Goal: Use online tool/utility

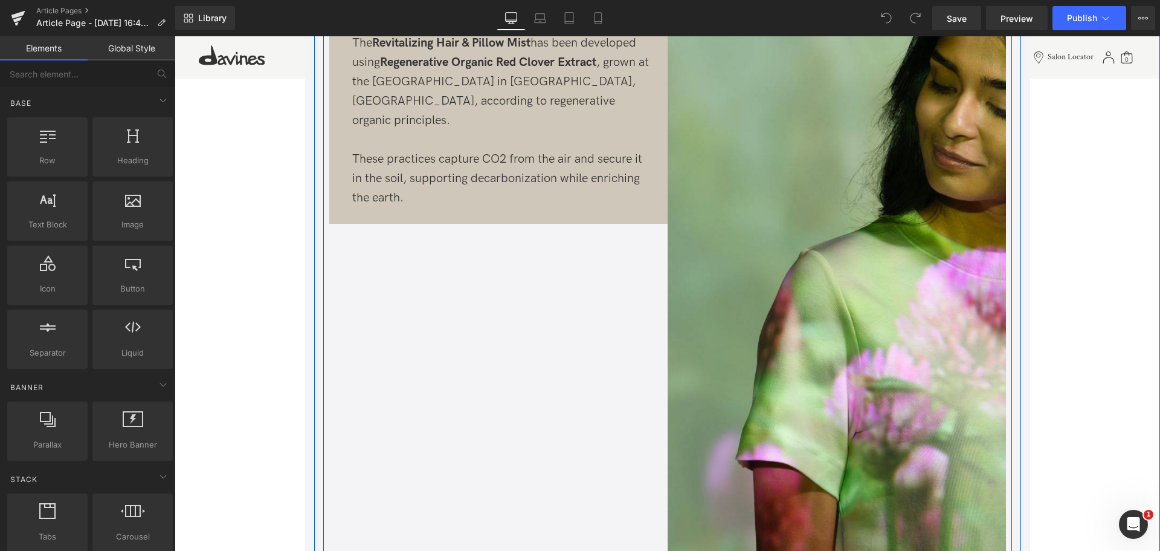
scroll to position [854, 0]
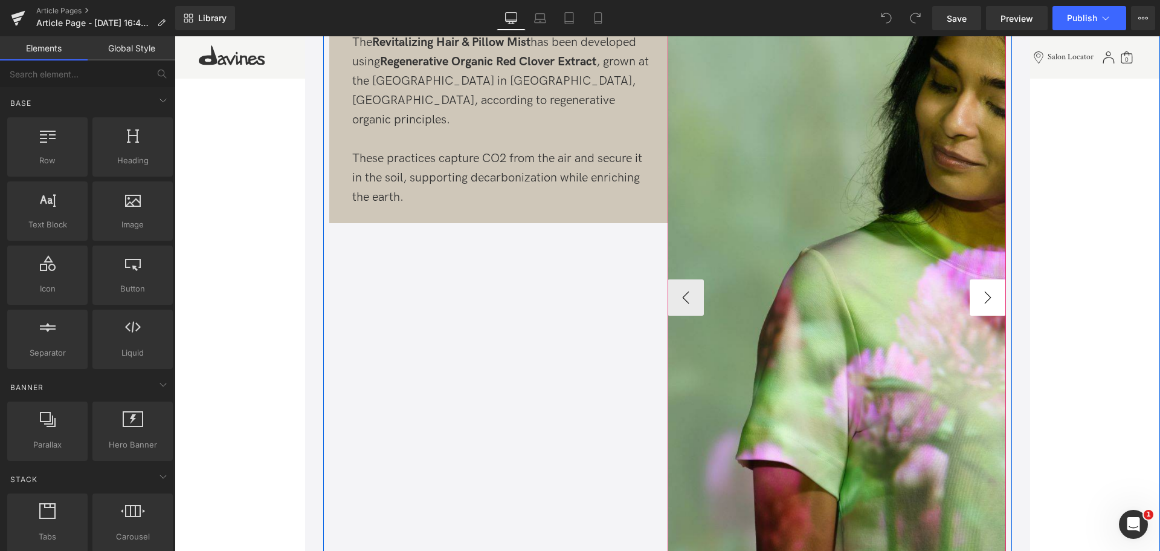
click at [991, 299] on button "›" at bounding box center [988, 297] width 36 height 36
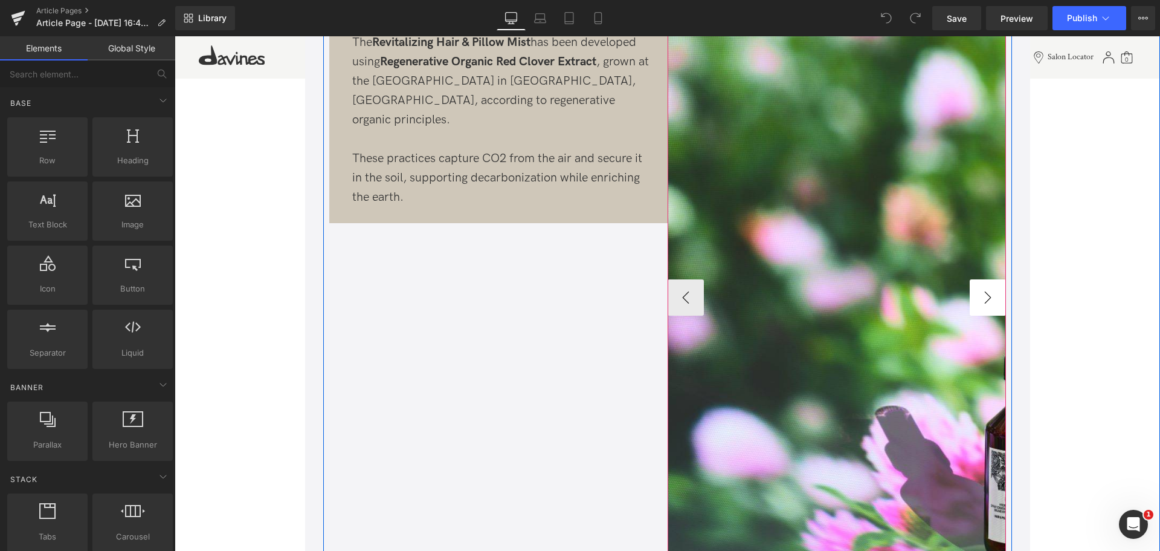
click at [991, 299] on button "›" at bounding box center [988, 297] width 36 height 36
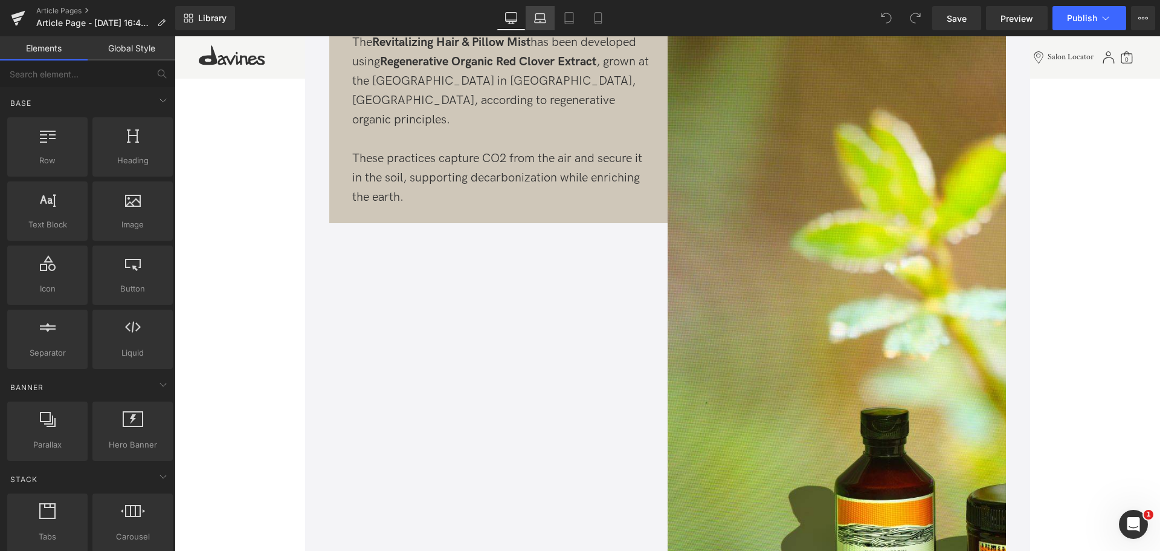
click at [540, 16] on icon at bounding box center [540, 18] width 12 height 12
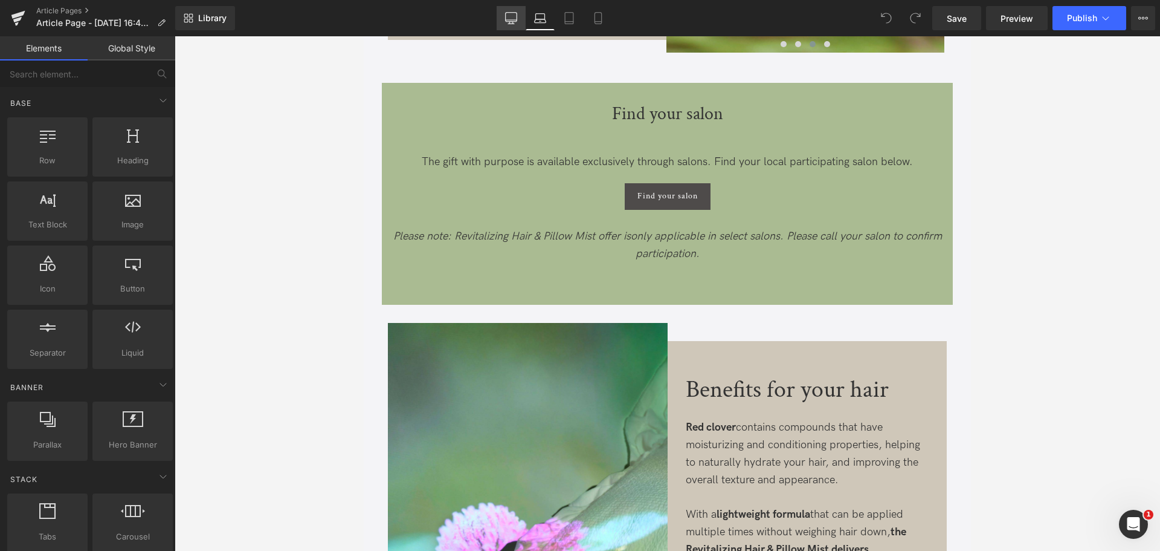
click at [505, 15] on link "Desktop" at bounding box center [511, 18] width 29 height 24
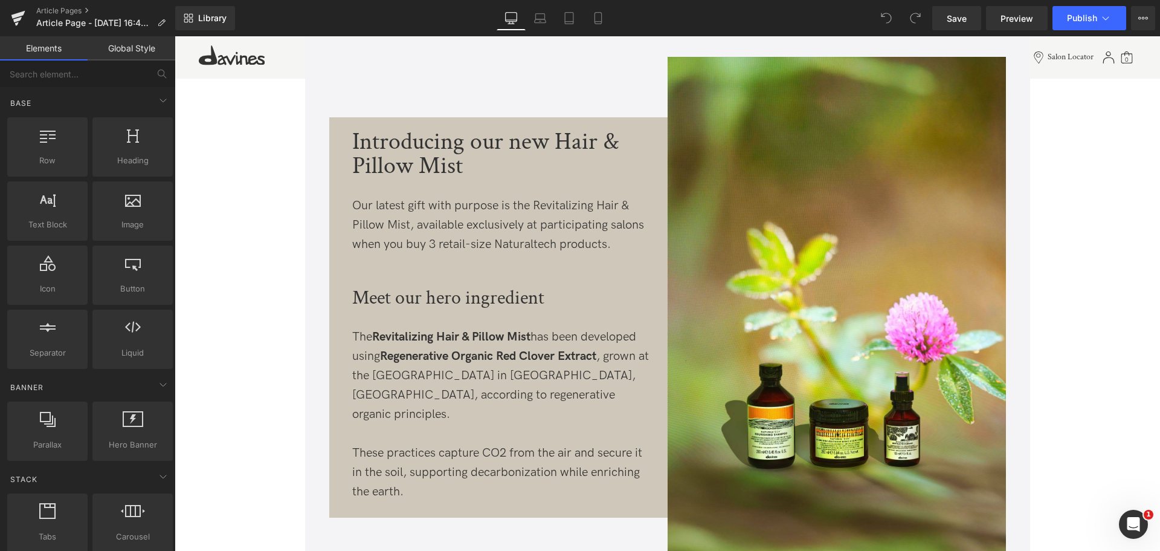
scroll to position [560, 0]
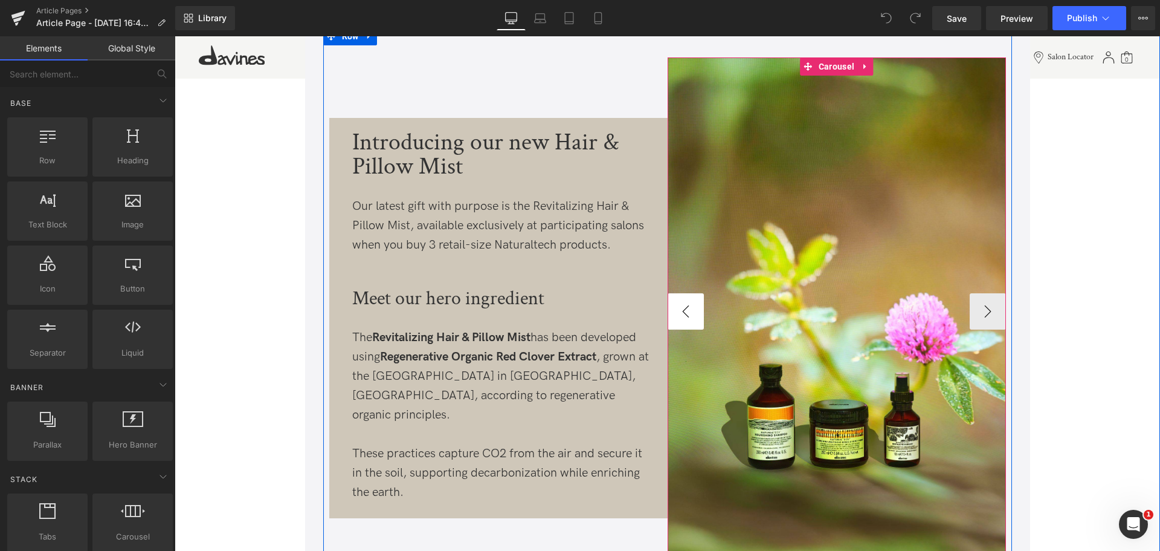
click at [681, 312] on button "‹" at bounding box center [686, 311] width 36 height 36
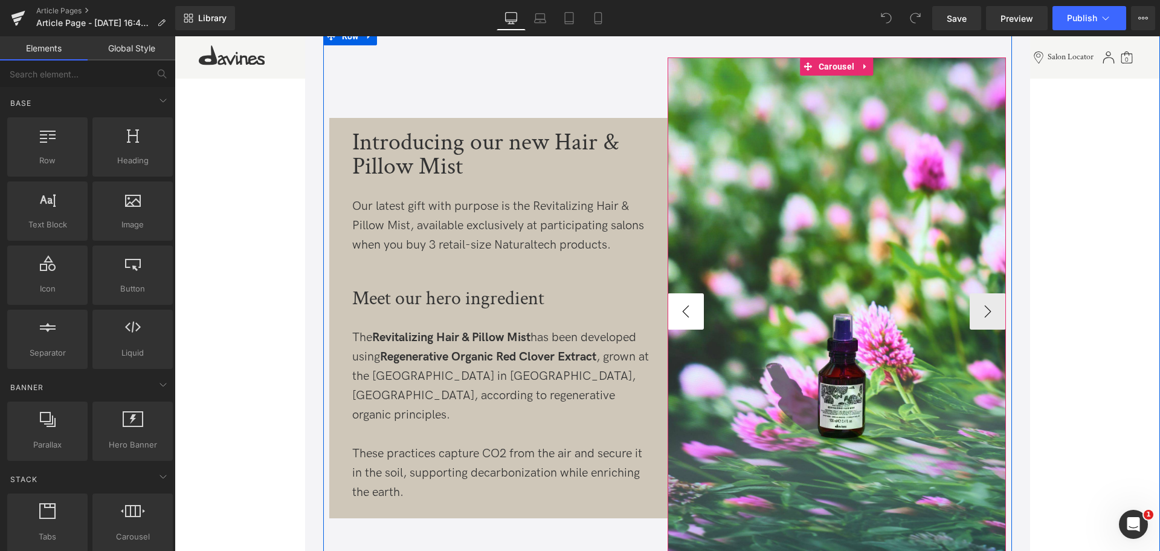
click at [681, 312] on button "‹" at bounding box center [686, 311] width 36 height 36
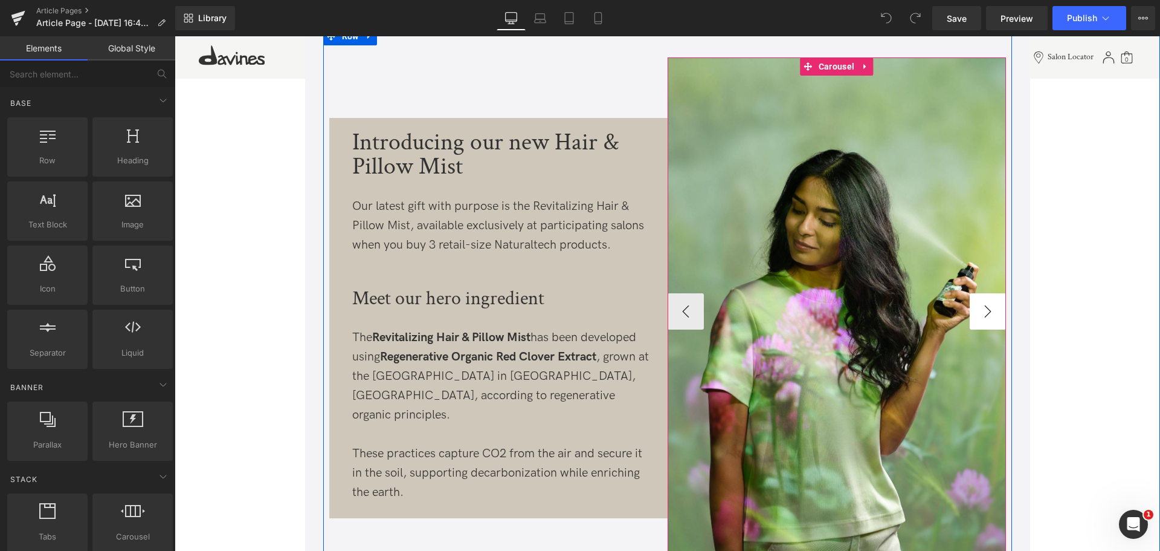
click at [979, 312] on button "›" at bounding box center [988, 311] width 36 height 36
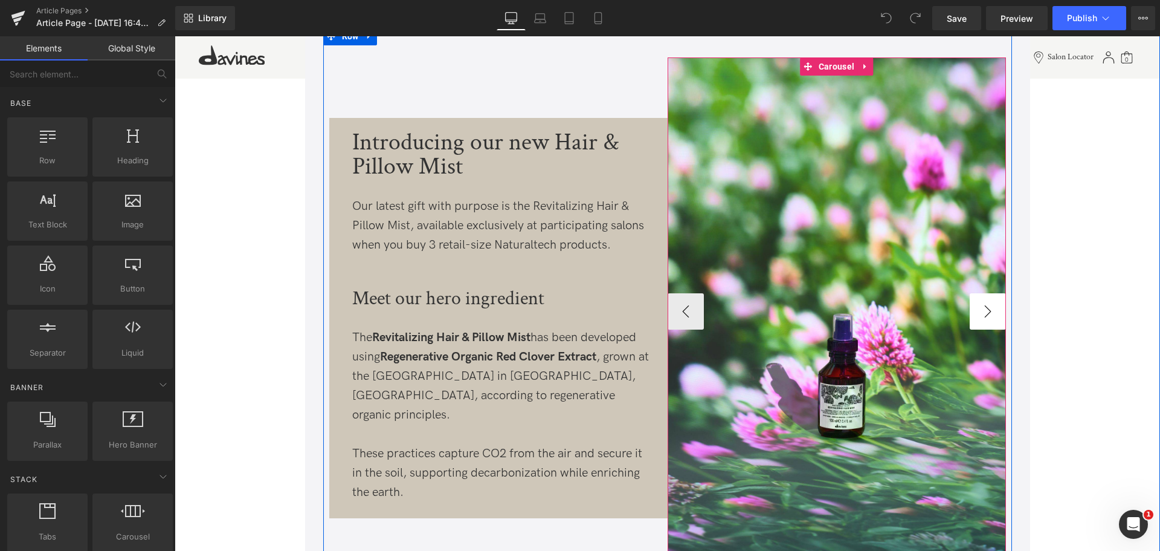
click at [979, 312] on button "›" at bounding box center [988, 311] width 36 height 36
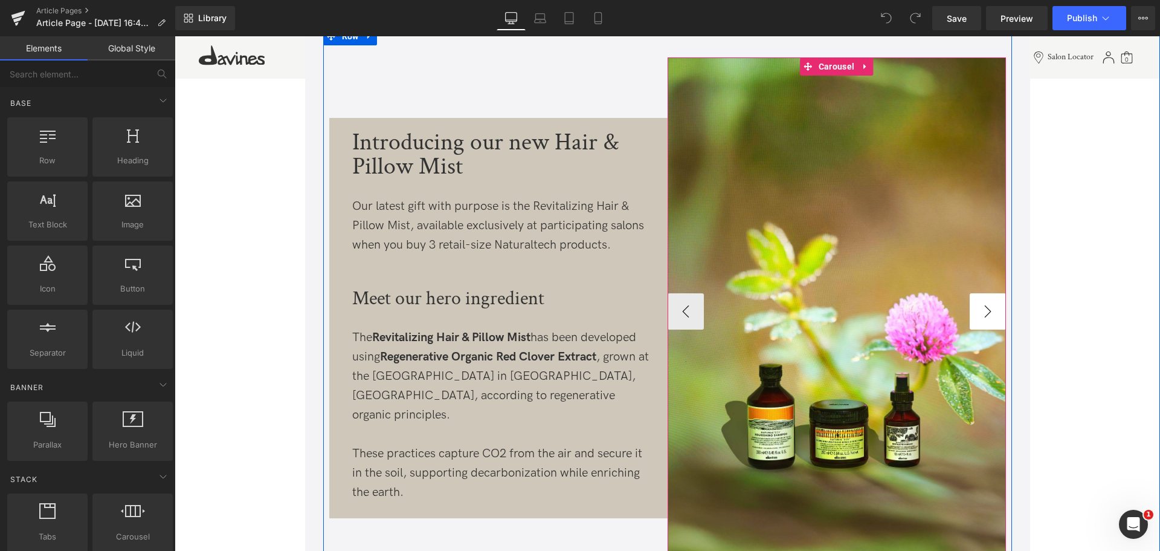
click at [979, 312] on button "›" at bounding box center [988, 311] width 36 height 36
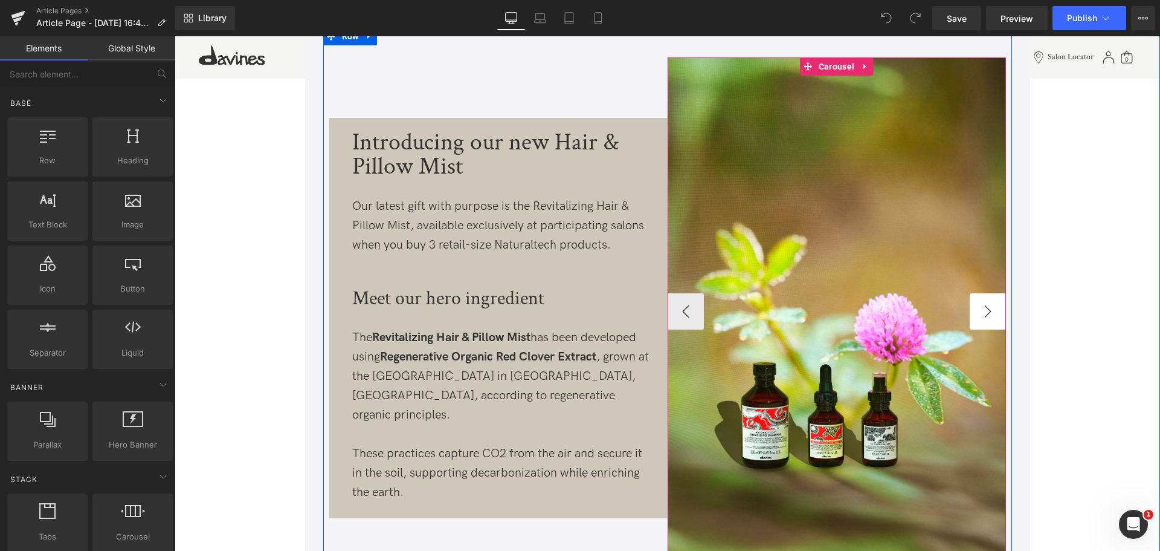
click at [979, 312] on img at bounding box center [837, 311] width 338 height 508
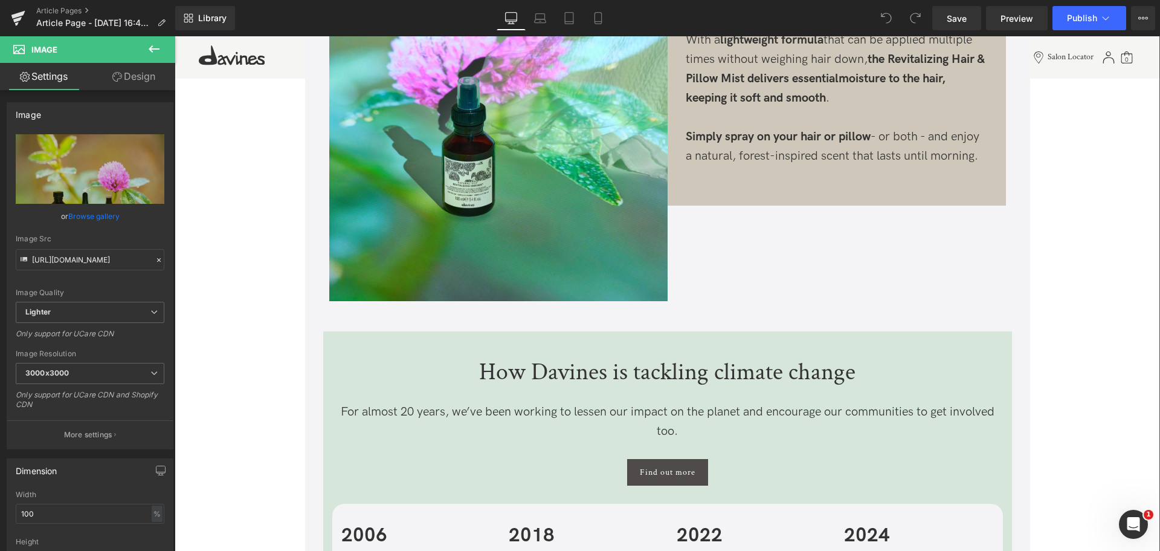
scroll to position [1605, 0]
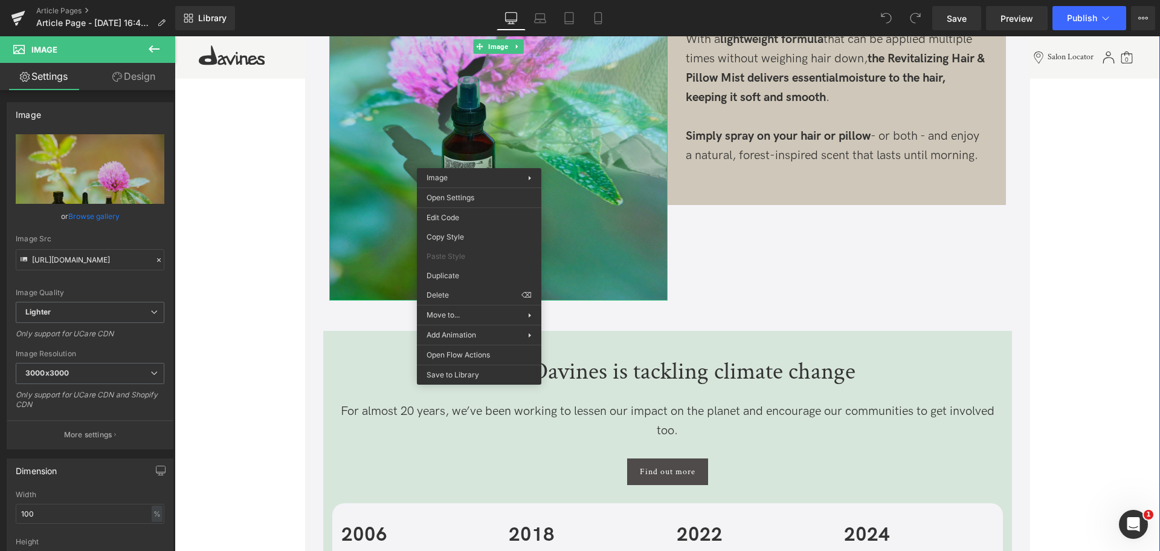
click at [421, 135] on img at bounding box center [498, 47] width 338 height 508
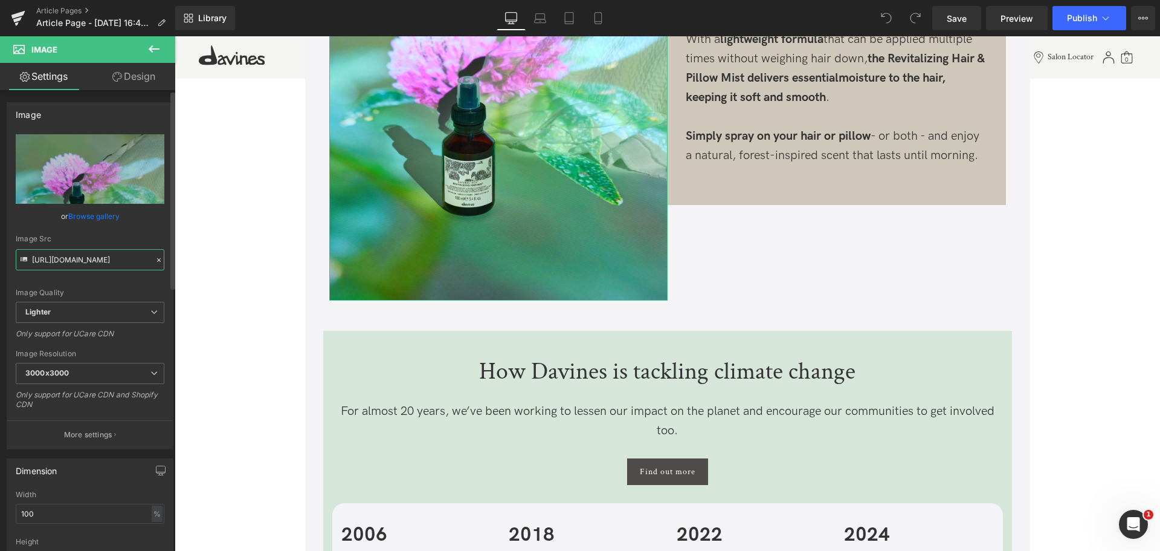
click at [95, 260] on input "[URL][DOMAIN_NAME]" at bounding box center [90, 259] width 149 height 21
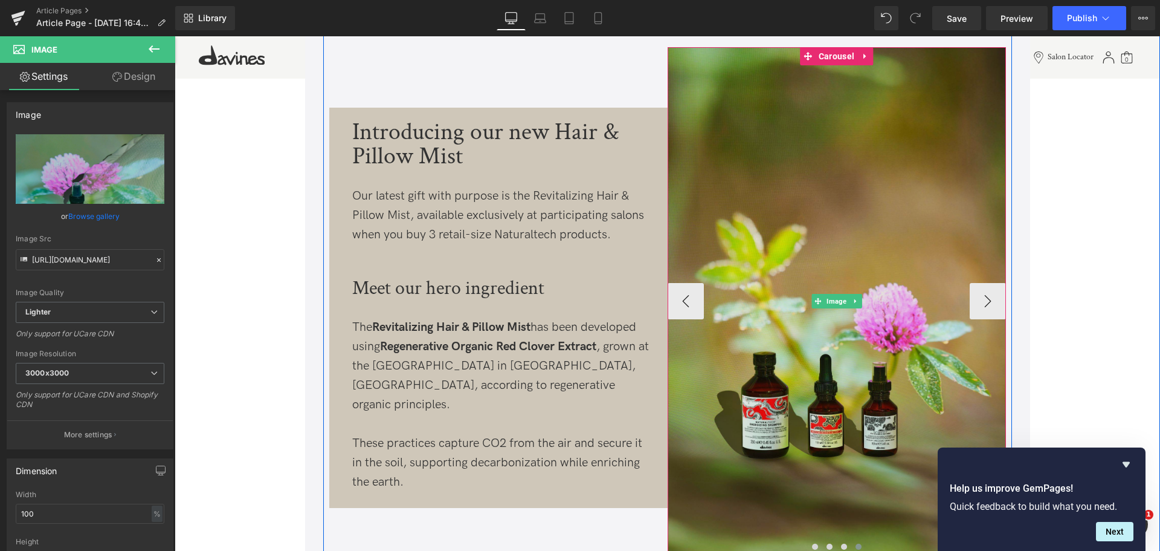
scroll to position [570, 0]
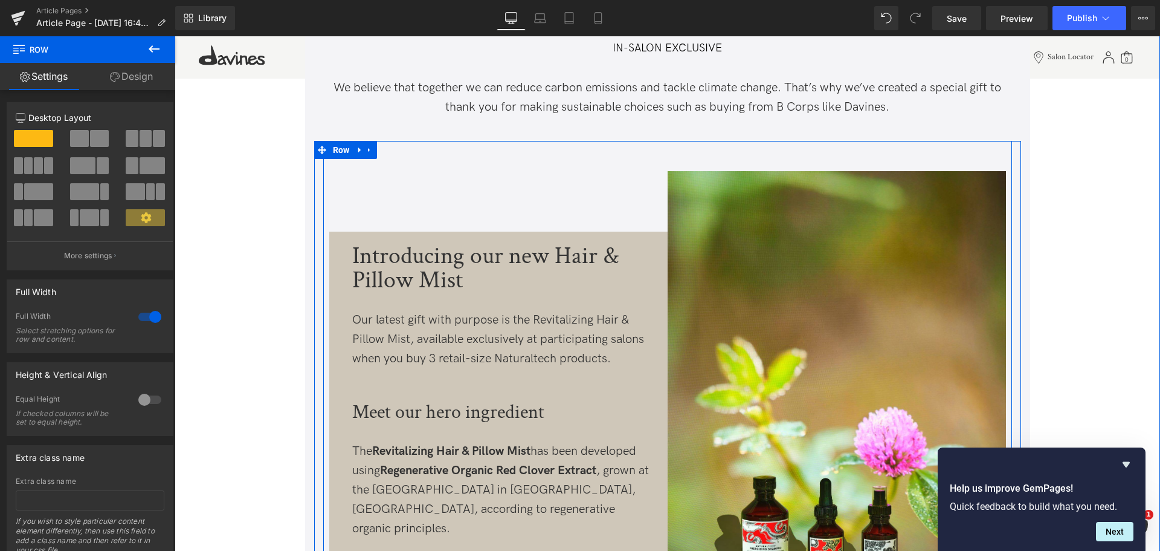
scroll to position [454, 0]
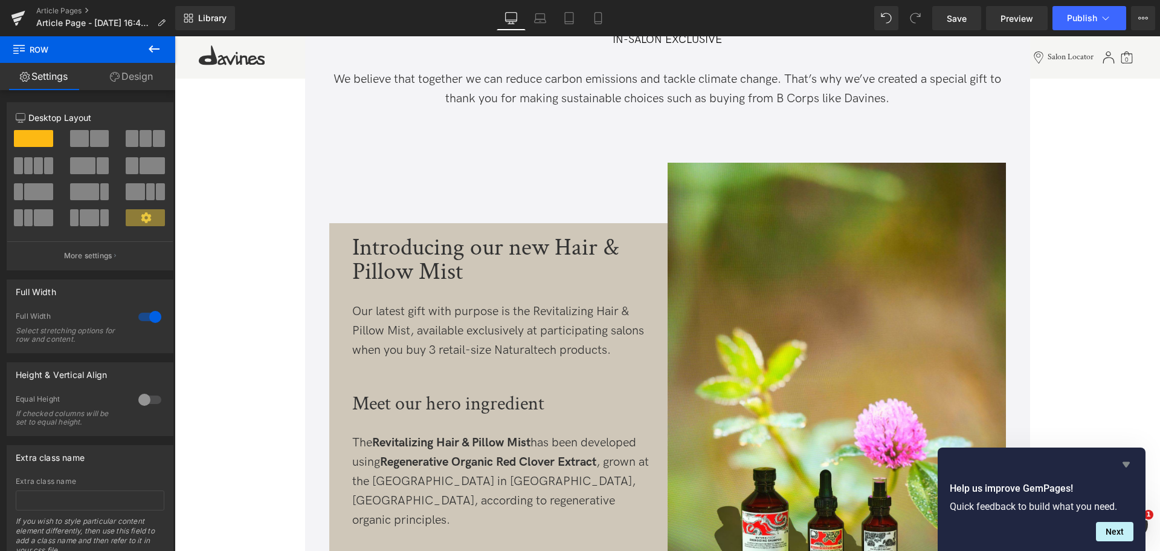
click at [1128, 467] on icon "Hide survey" at bounding box center [1126, 464] width 15 height 15
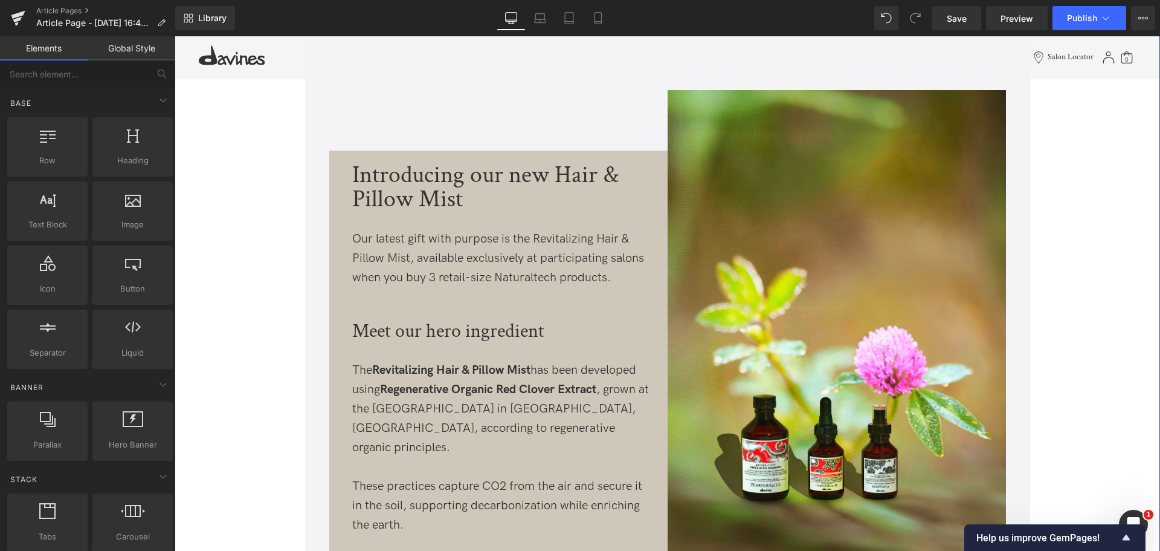
scroll to position [590, 0]
